Goal: Task Accomplishment & Management: Complete application form

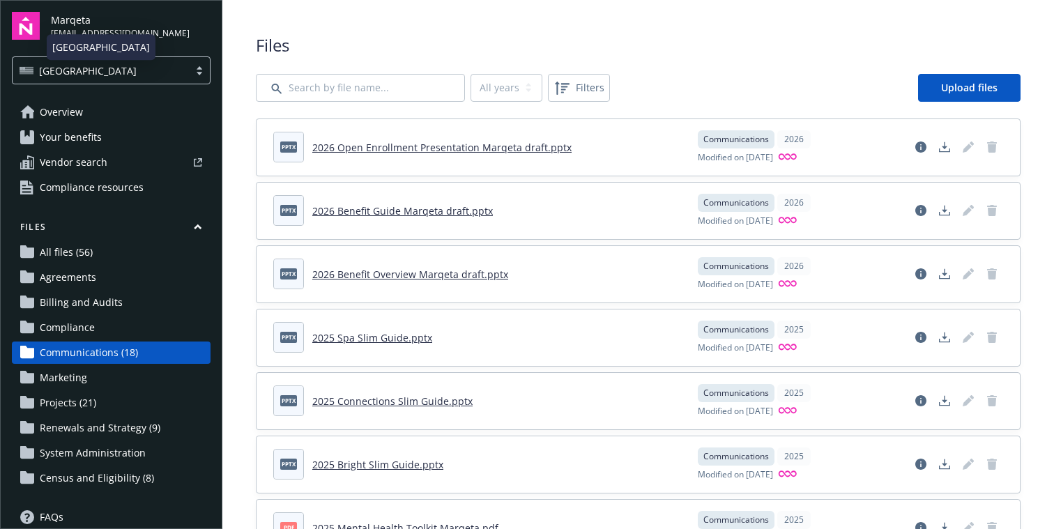
click at [109, 64] on div "[GEOGRAPHIC_DATA]" at bounding box center [101, 70] width 162 height 15
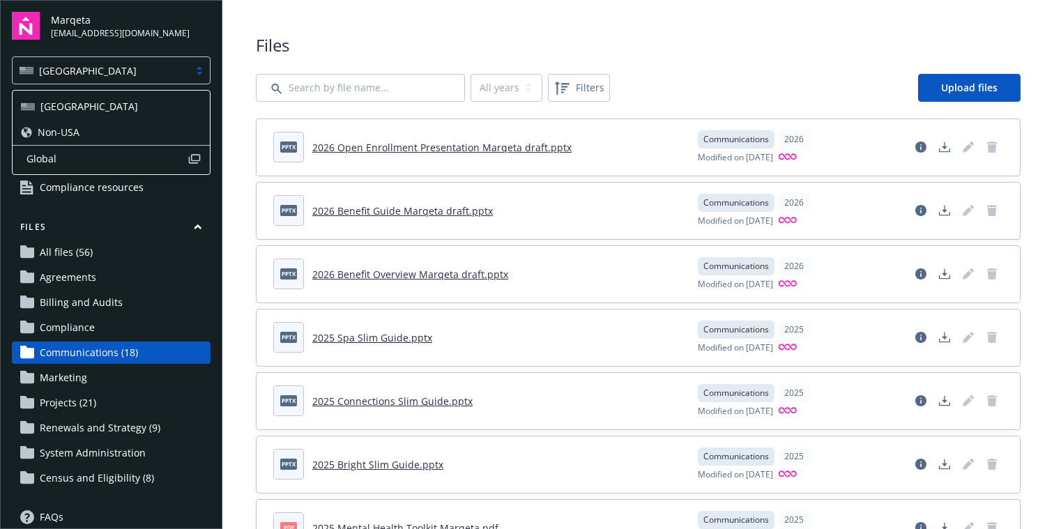
click at [53, 137] on span "Non-USA" at bounding box center [59, 132] width 42 height 15
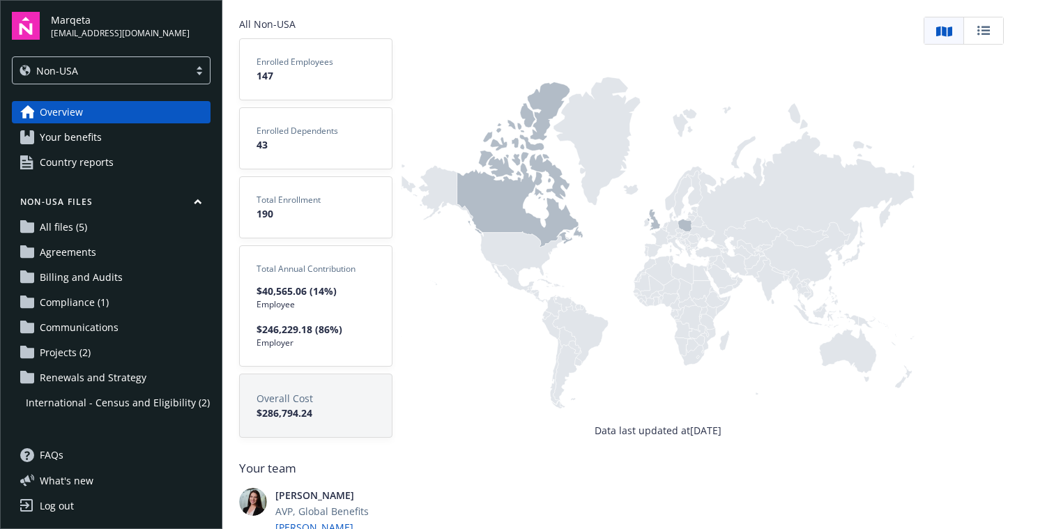
click at [68, 227] on span "All files (5)" at bounding box center [63, 227] width 47 height 22
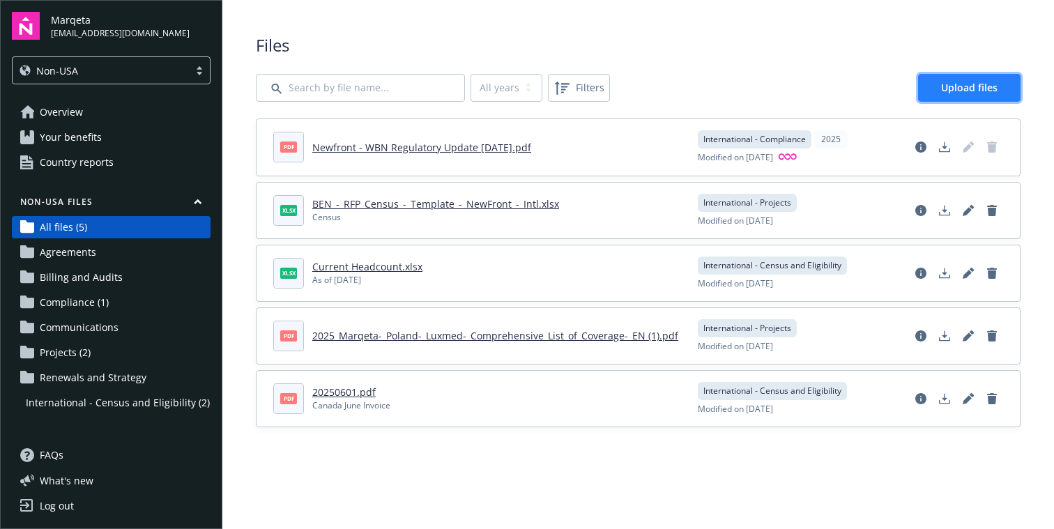
click at [954, 86] on span "Upload files" at bounding box center [969, 87] width 56 height 13
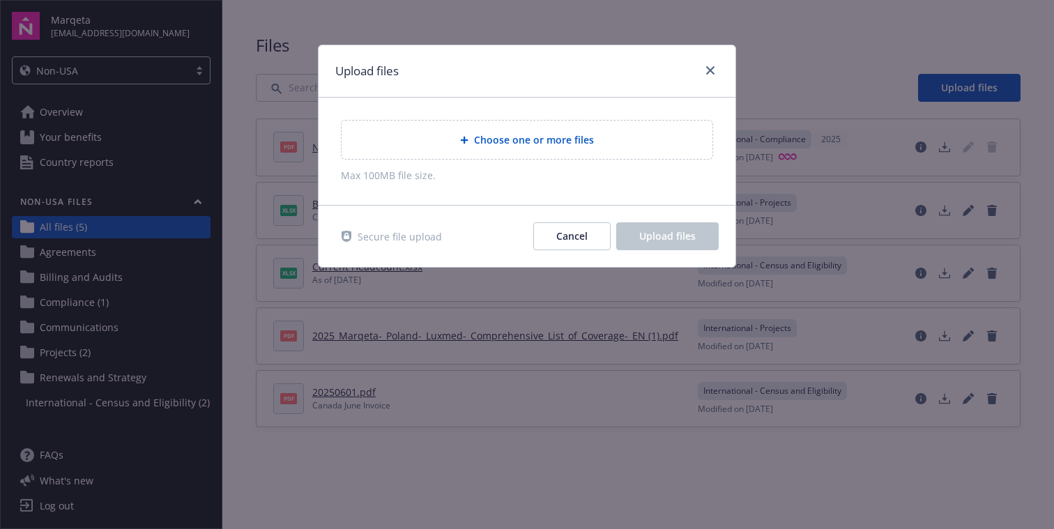
click at [538, 134] on span "Choose one or more files" at bounding box center [534, 139] width 120 height 15
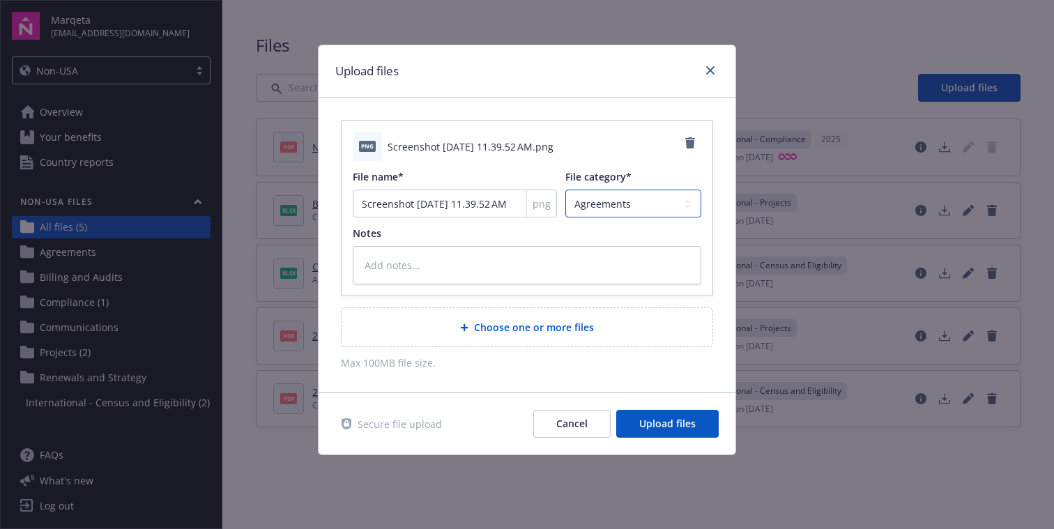
click at [648, 201] on select "Agreements Billing and Audits International - Census and Eligibility Communicat…" at bounding box center [633, 204] width 136 height 28
click at [396, 266] on textarea at bounding box center [527, 265] width 349 height 38
type textarea "x"
type textarea "U"
type textarea "x"
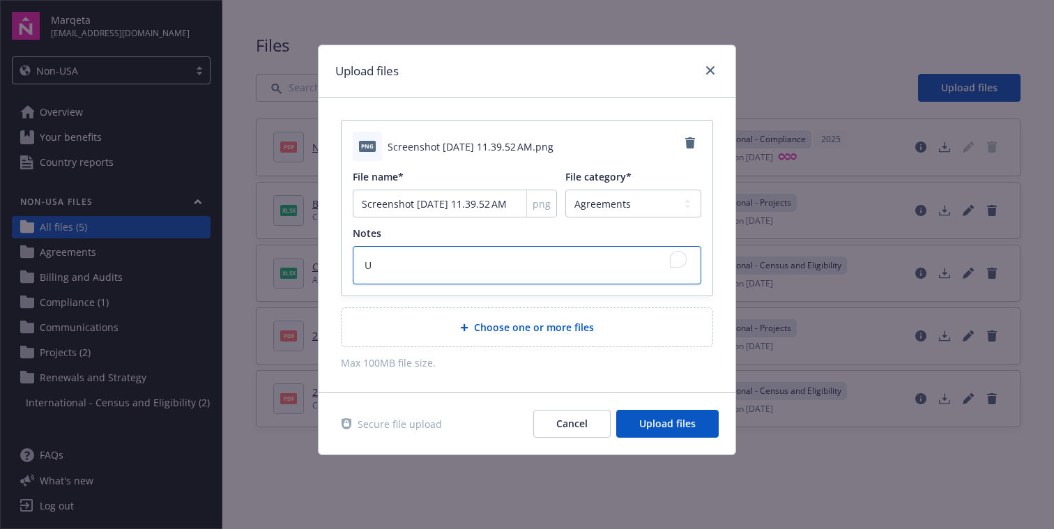
type textarea "Uk"
type textarea "x"
type textarea "Uk"
type textarea "x"
type textarea "Uk C"
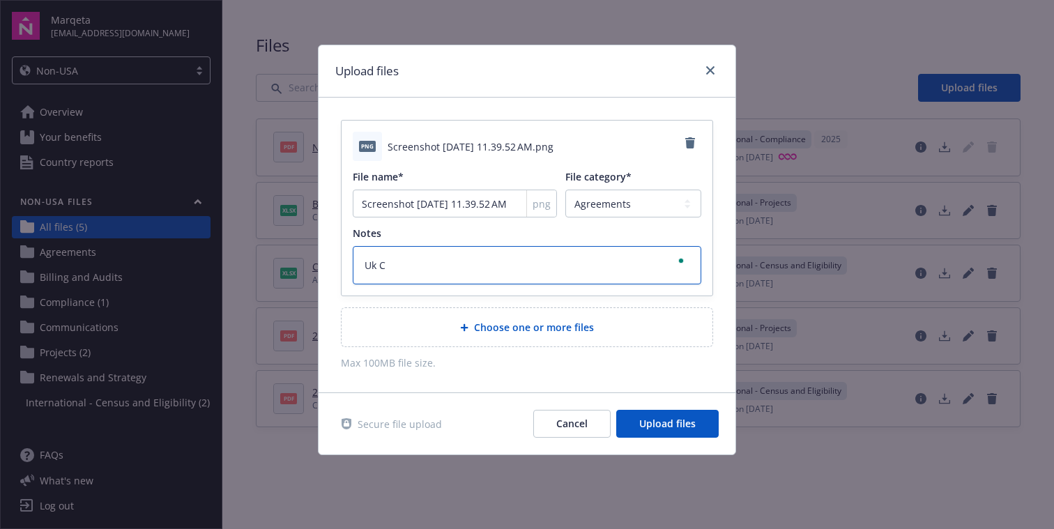
type textarea "x"
type textarea "Uk Co"
type textarea "x"
type textarea "Uk C"
type textarea "x"
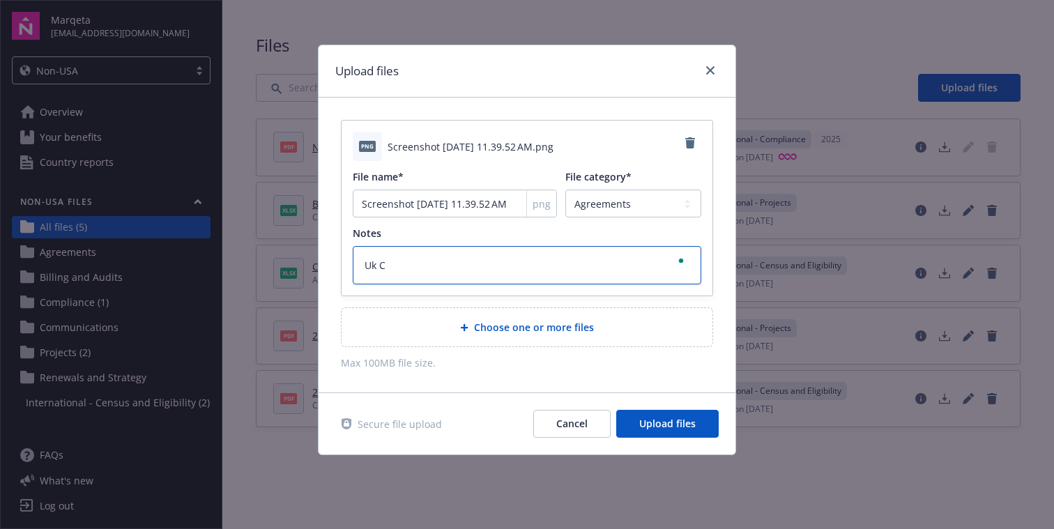
type textarea "Uk"
type textarea "x"
type textarea "Uk"
type textarea "x"
type textarea "U"
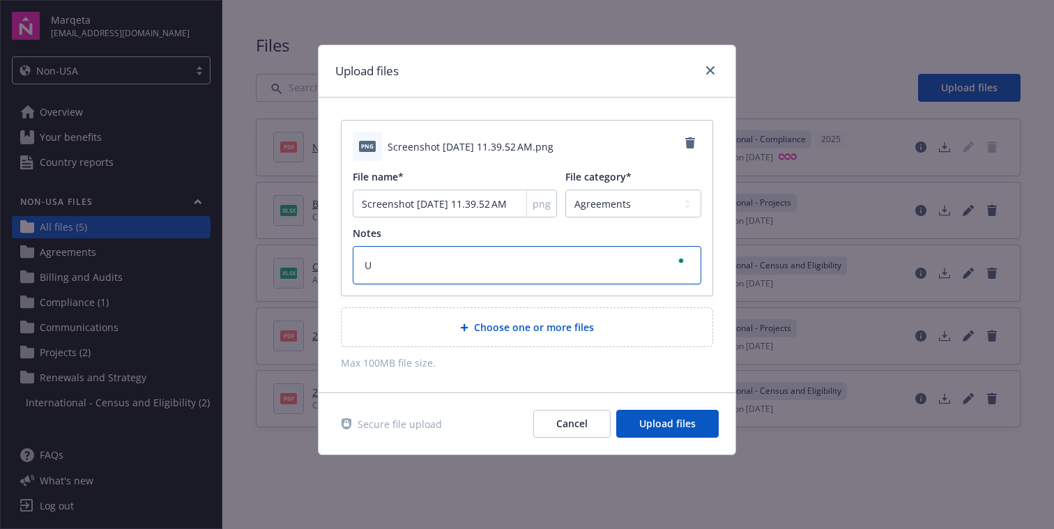
type textarea "x"
type textarea "UK"
type textarea "x"
type textarea "UK"
type textarea "x"
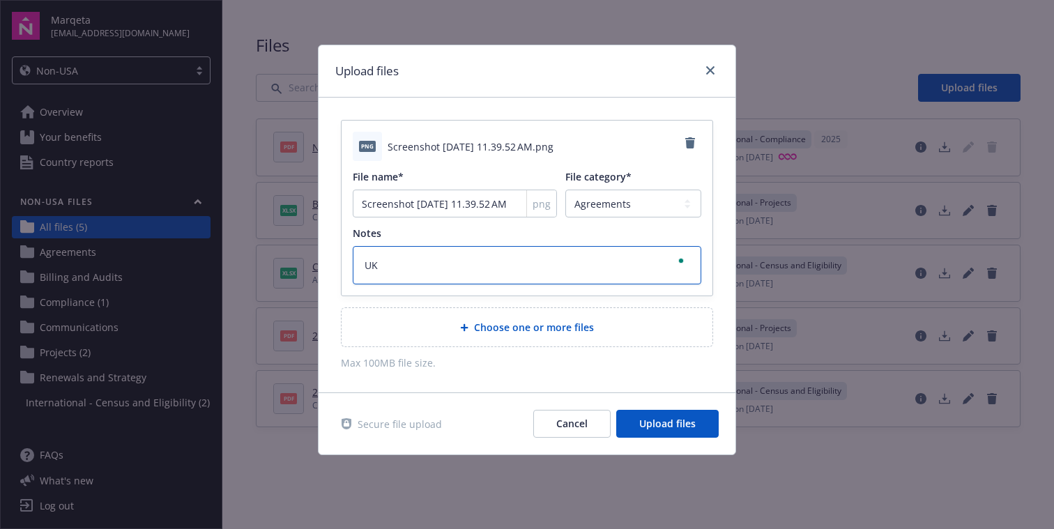
type textarea "UK C"
type textarea "x"
type textarea "UK Co"
type textarea "x"
type textarea "UK Com"
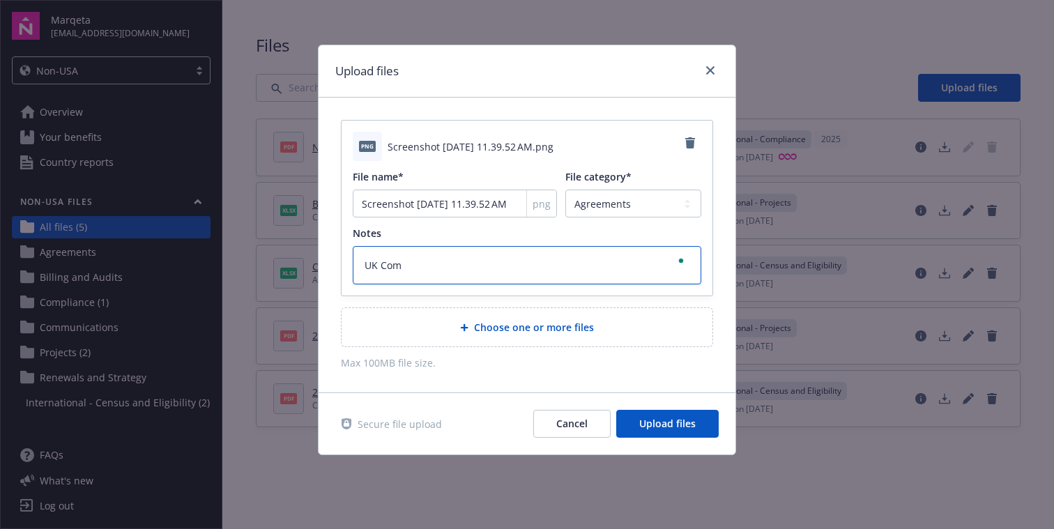
type textarea "x"
type textarea "UK Comm"
type textarea "x"
type textarea "UK Commi"
type textarea "x"
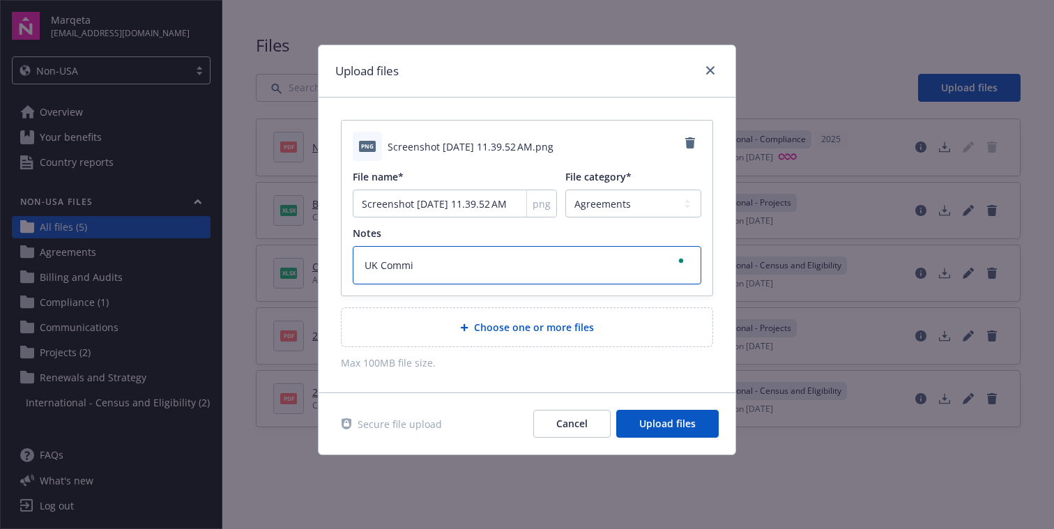
type textarea "UK Commis"
type textarea "x"
type textarea "UK Commiss"
type textarea "x"
type textarea "UK Commissi"
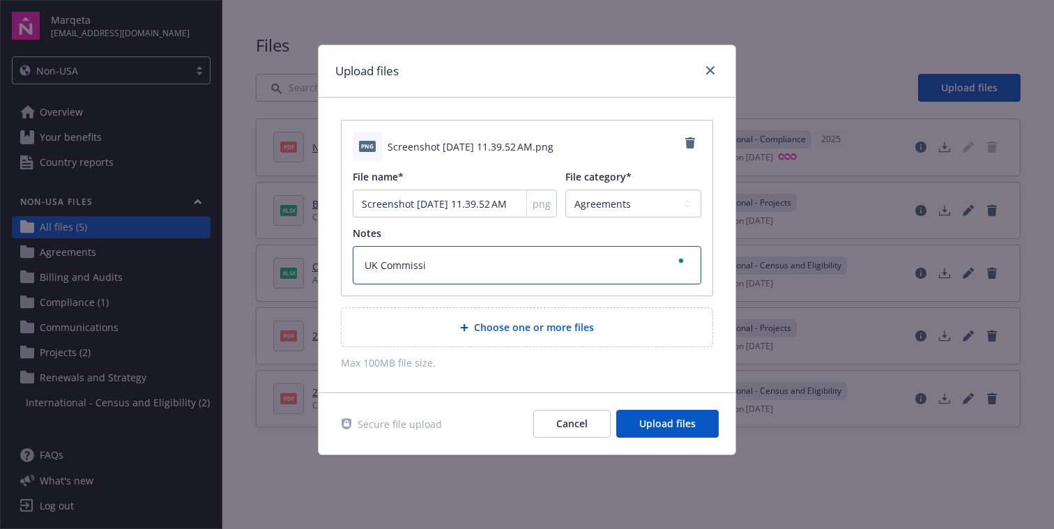
type textarea "x"
type textarea "UK Commissio"
type textarea "x"
type textarea "UK Commission"
type textarea "x"
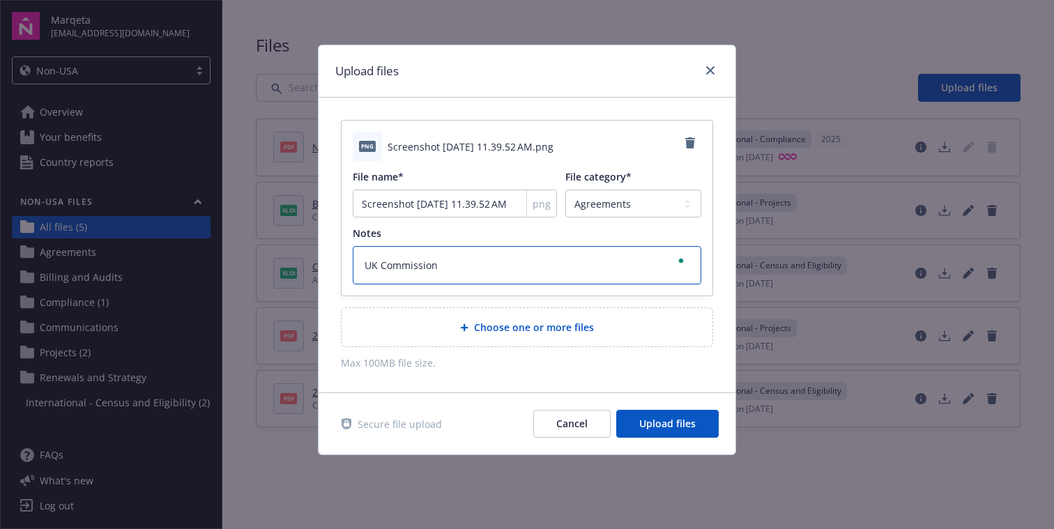
type textarea "UK Commission"
type textarea "x"
type textarea "UK Commission S"
type textarea "x"
type textarea "UK Commission Sc"
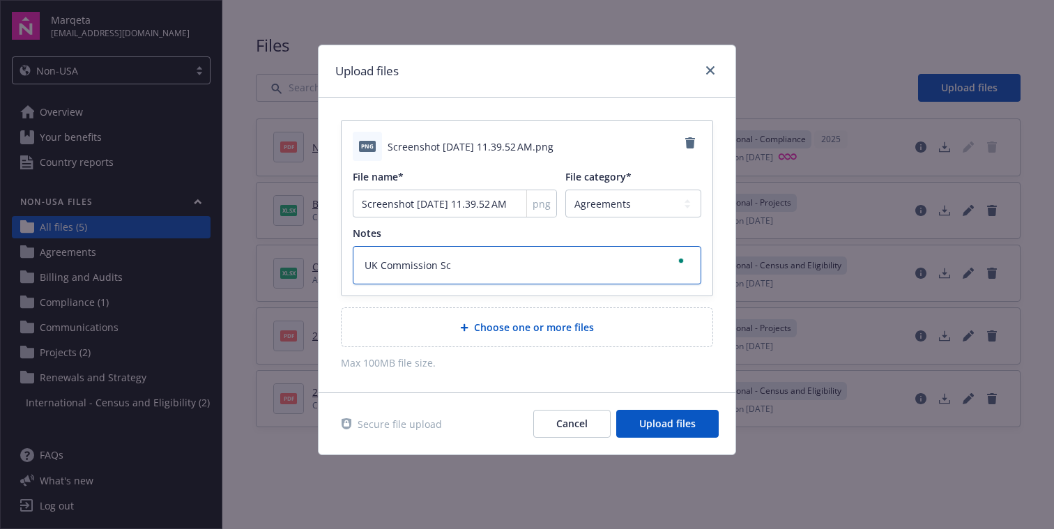
type textarea "x"
type textarea "UK Commission Sch"
type textarea "x"
type textarea "UK Commission Sche"
type textarea "x"
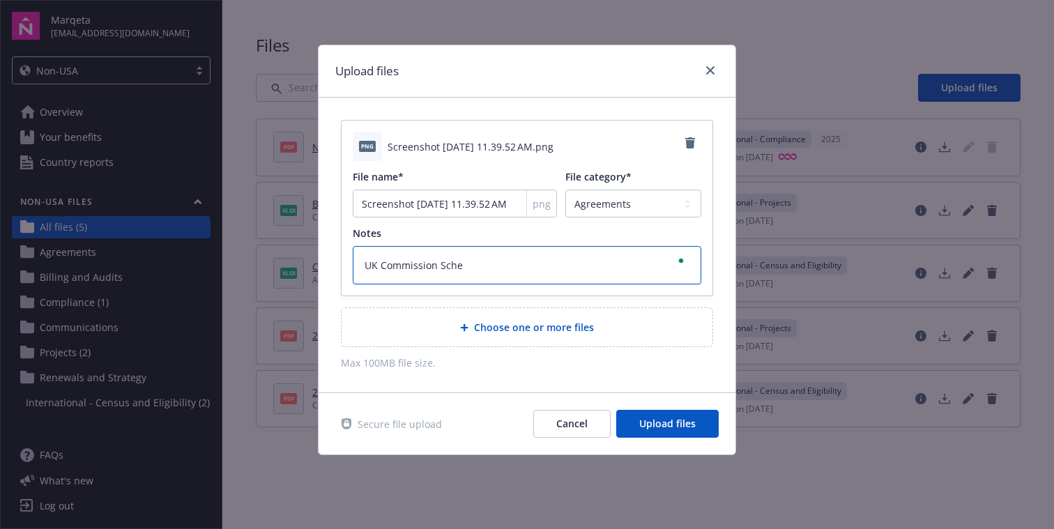
type textarea "UK Commission Sched"
type textarea "x"
type textarea "UK Commission Schedu"
type textarea "x"
type textarea "UK Commission Schedul"
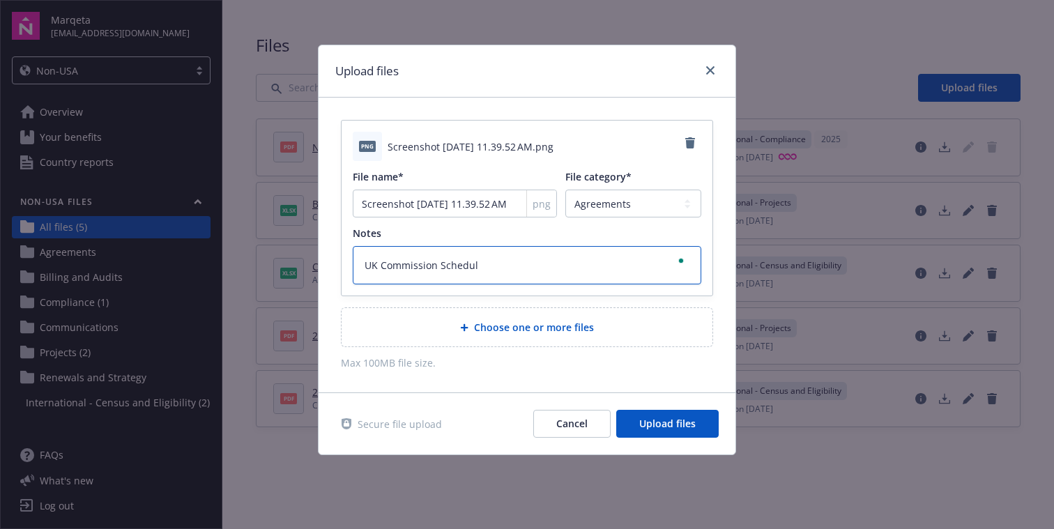
type textarea "x"
type textarea "UK Commission Schedule"
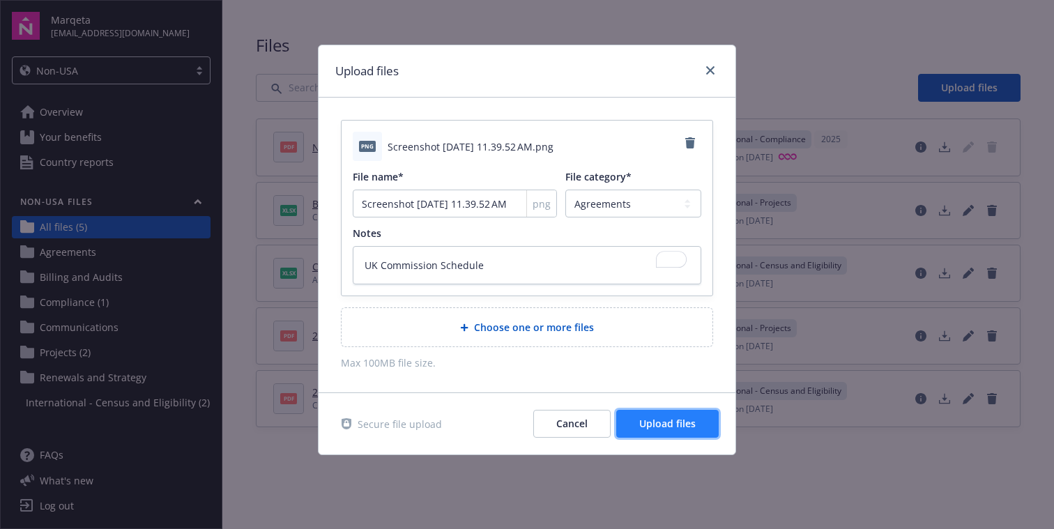
click at [656, 427] on span "Upload files" at bounding box center [667, 423] width 56 height 13
type textarea "x"
